Goal: Transaction & Acquisition: Register for event/course

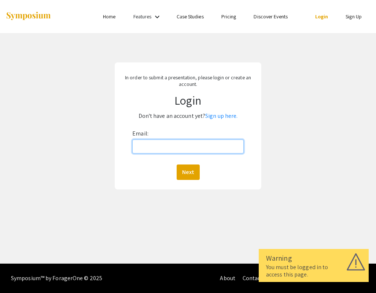
click at [190, 145] on input "Email:" at bounding box center [188, 146] width 112 height 14
type input "[EMAIL_ADDRESS][DOMAIN_NAME]"
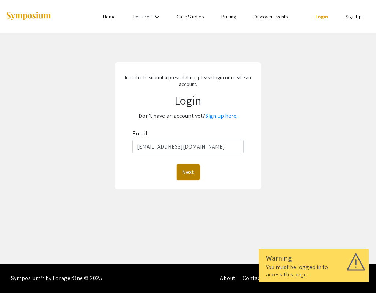
click at [197, 177] on button "Next" at bounding box center [188, 171] width 23 height 15
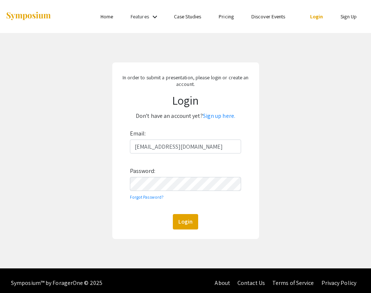
click at [196, 191] on div "Email: [EMAIL_ADDRESS][DOMAIN_NAME] Password: Forgot Password? Login" at bounding box center [186, 179] width 112 height 102
click at [173, 214] on button "Login" at bounding box center [185, 221] width 25 height 15
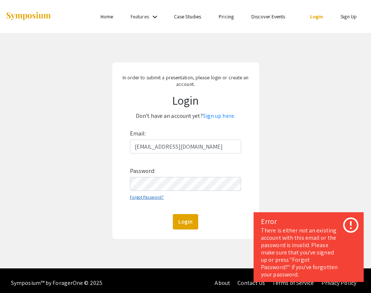
click at [149, 199] on link "Forgot Password?" at bounding box center [147, 197] width 34 height 6
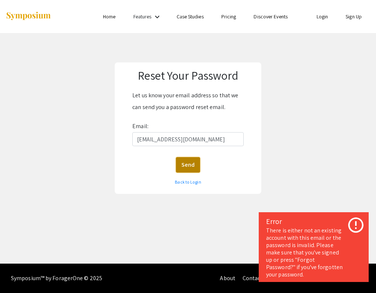
click at [189, 160] on button "Send" at bounding box center [188, 164] width 24 height 15
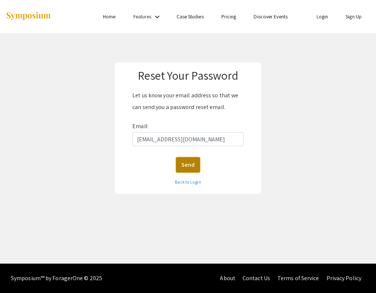
click at [186, 161] on button "Send" at bounding box center [188, 164] width 24 height 15
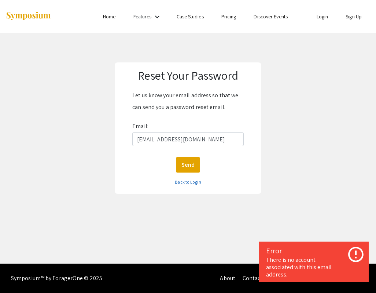
click at [184, 183] on link "Back to Login" at bounding box center [188, 182] width 26 height 6
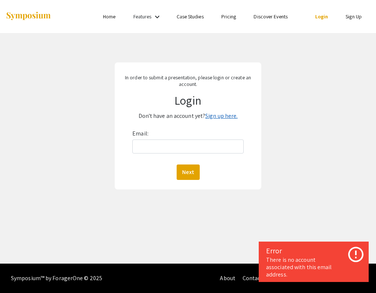
click at [219, 117] on link "Sign up here." at bounding box center [221, 116] width 32 height 8
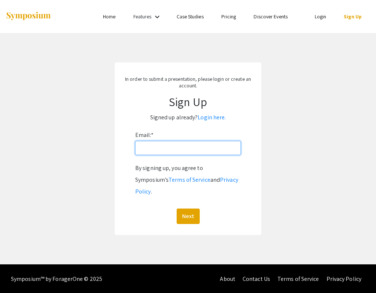
click at [181, 145] on input "Email: *" at bounding box center [188, 148] width 106 height 14
type input "[EMAIL_ADDRESS][DOMAIN_NAME]"
click at [177, 208] on button "Next" at bounding box center [188, 215] width 23 height 15
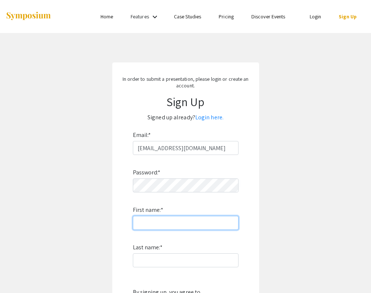
click at [184, 216] on input "First name: *" at bounding box center [186, 223] width 106 height 14
type input "[PERSON_NAME]"
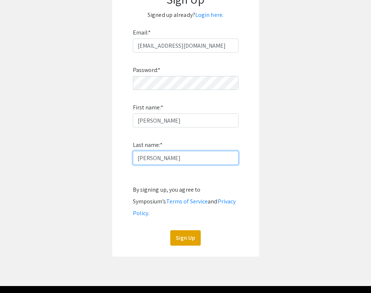
scroll to position [113, 0]
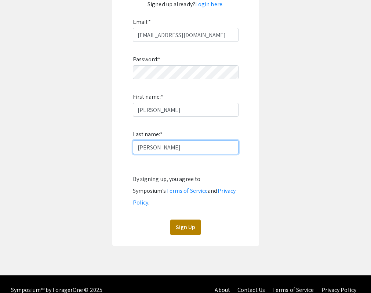
type input "[PERSON_NAME]"
click at [186, 219] on button "Sign Up" at bounding box center [185, 226] width 30 height 15
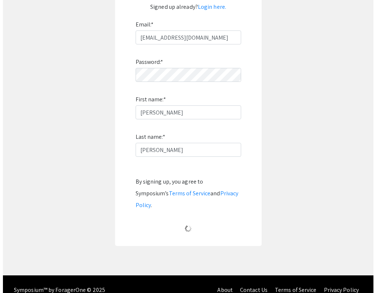
scroll to position [0, 0]
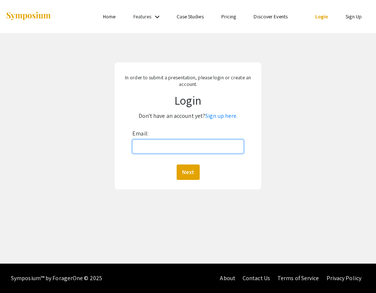
click at [198, 144] on input "Email:" at bounding box center [188, 146] width 112 height 14
type input "[EMAIL_ADDRESS][DOMAIN_NAME]"
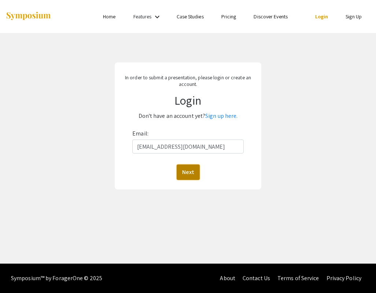
click at [189, 178] on button "Next" at bounding box center [188, 171] width 23 height 15
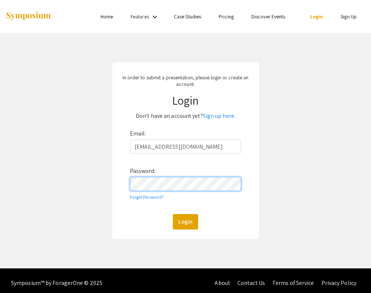
click at [173, 214] on button "Login" at bounding box center [185, 221] width 25 height 15
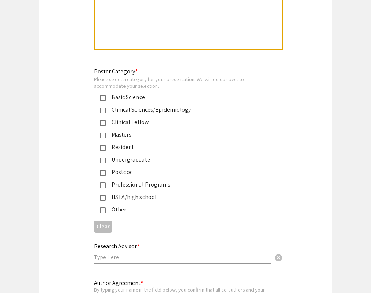
scroll to position [1426, 0]
